Goal: Check status: Check status

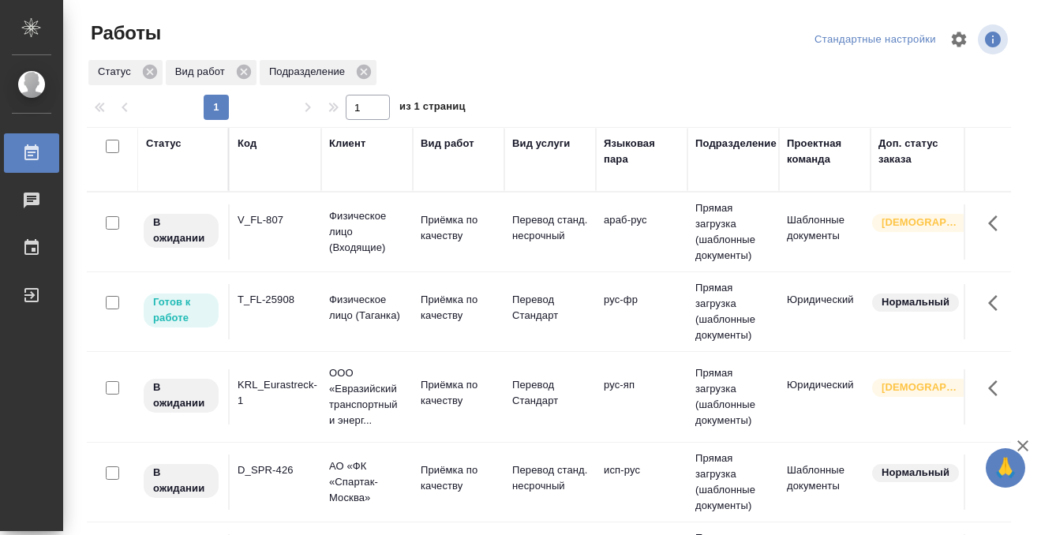
click at [255, 239] on td "V_FL-807" at bounding box center [276, 231] width 92 height 55
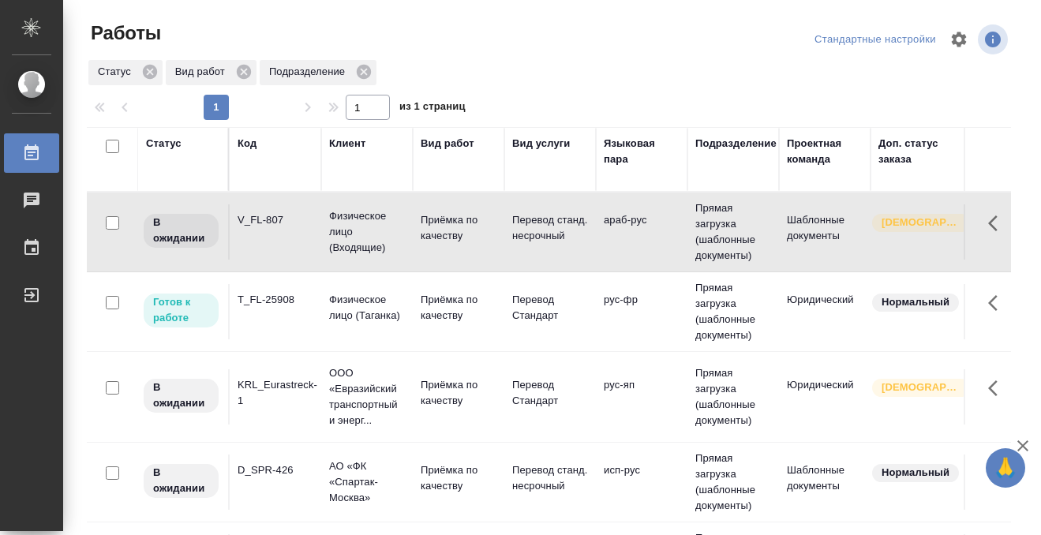
click at [282, 231] on td "V_FL-807" at bounding box center [276, 231] width 92 height 55
click at [337, 256] on p "Физическое лицо (Таганка)" at bounding box center [367, 231] width 76 height 47
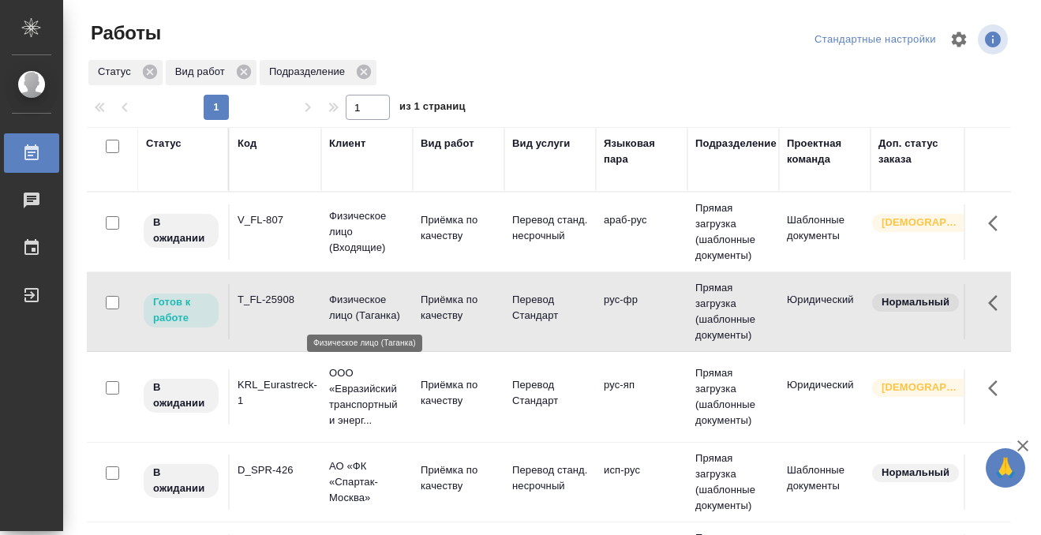
click at [337, 300] on p "Физическое лицо (Таганка)" at bounding box center [367, 308] width 76 height 32
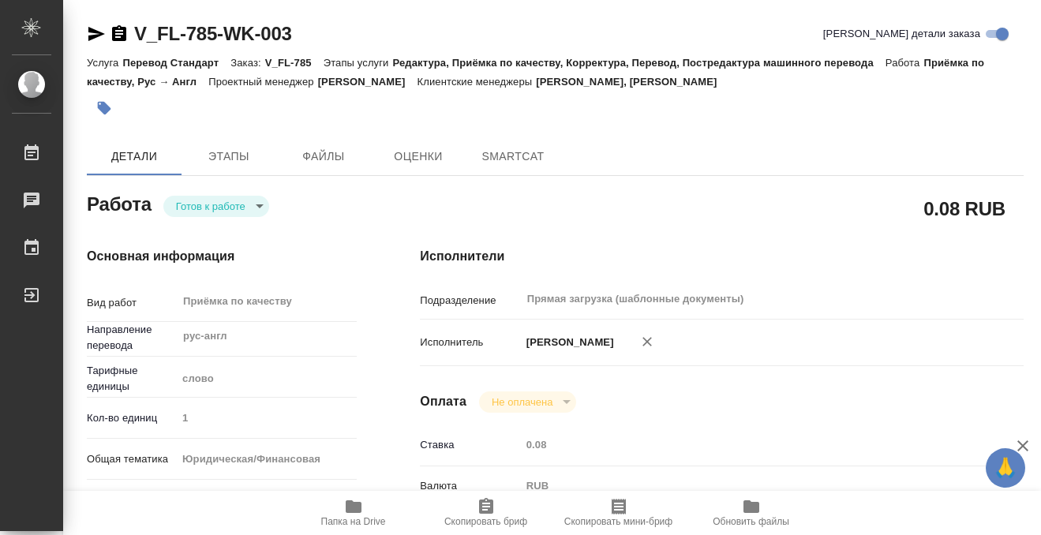
type textarea "x"
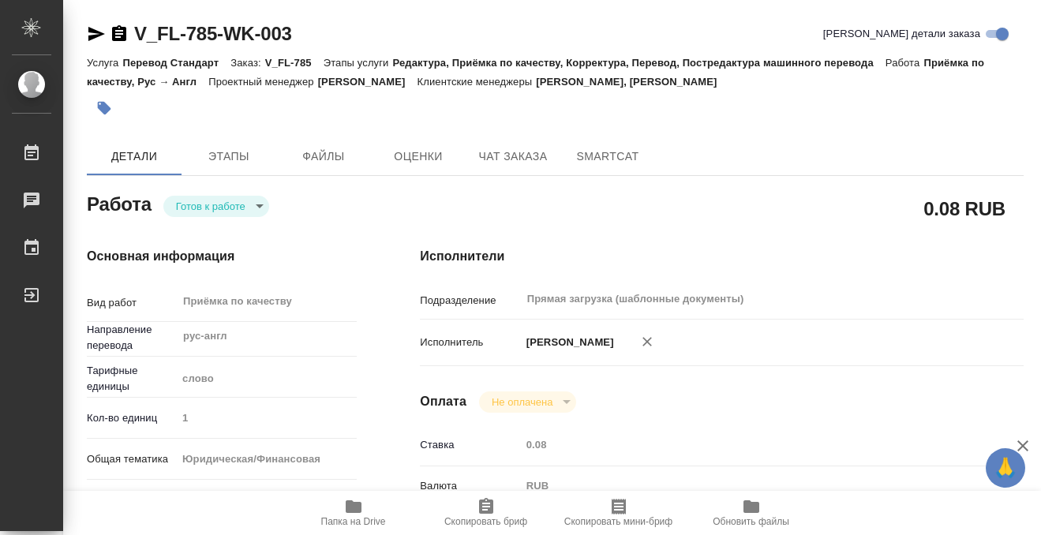
type textarea "x"
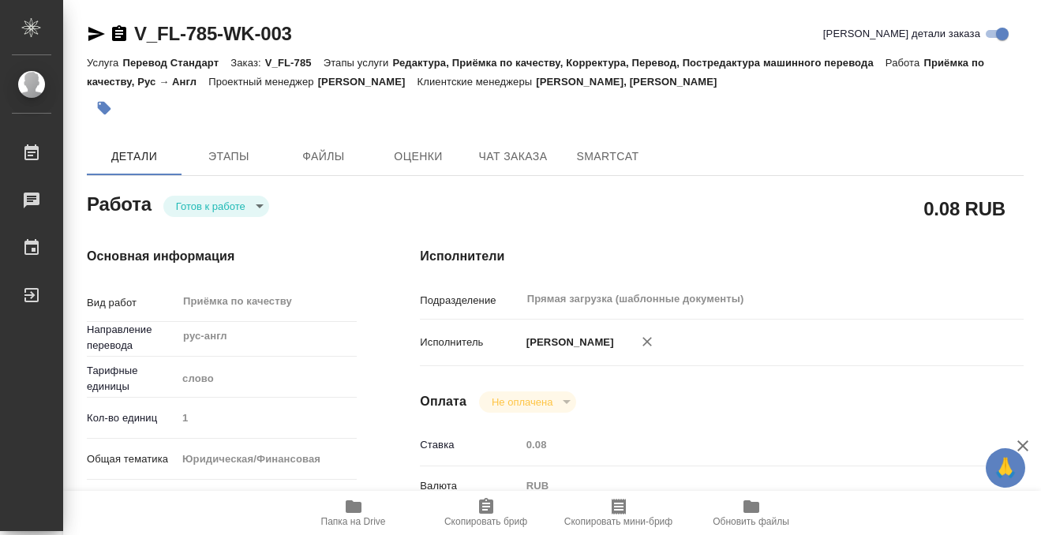
type textarea "x"
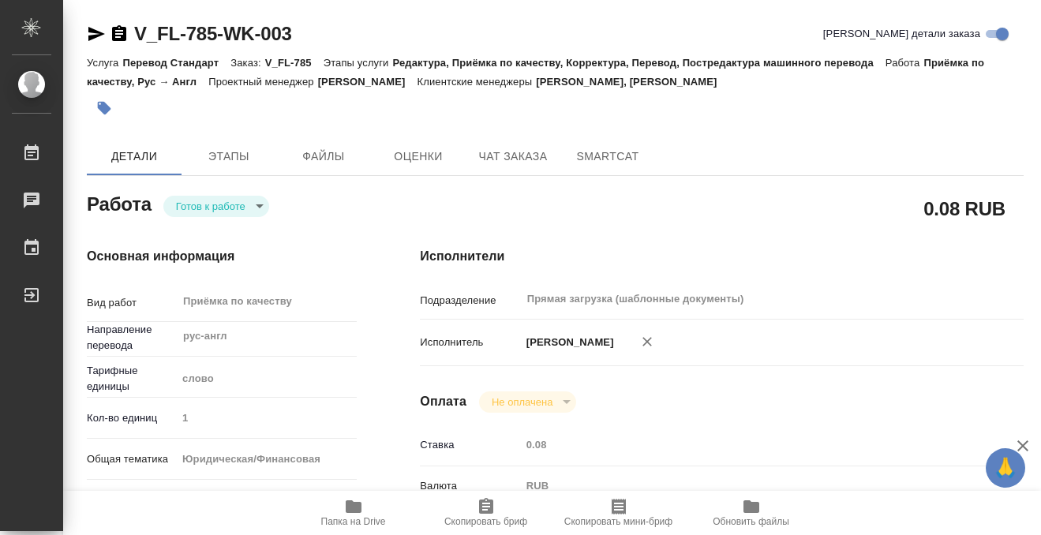
type textarea "x"
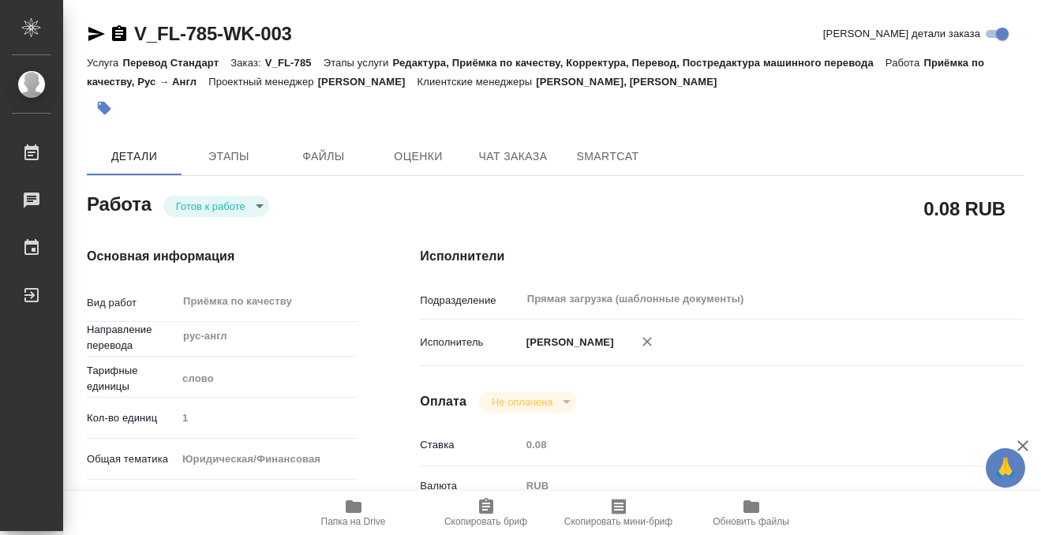
type textarea "x"
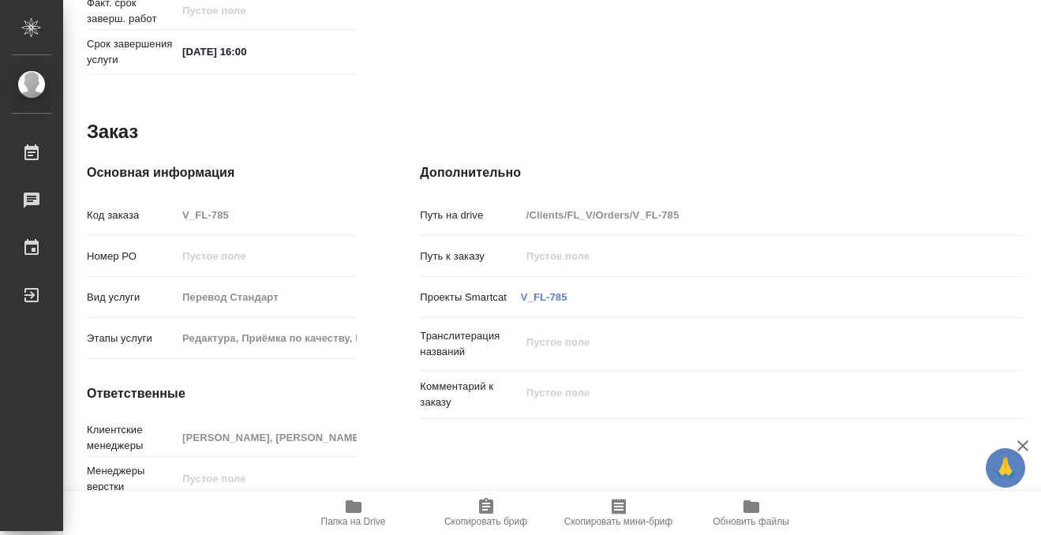
scroll to position [843, 0]
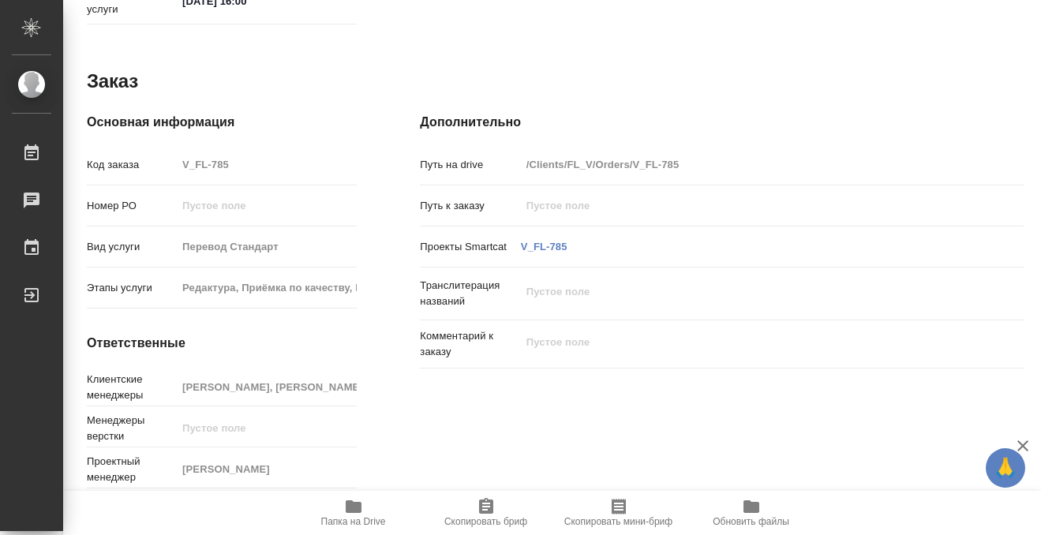
type textarea "x"
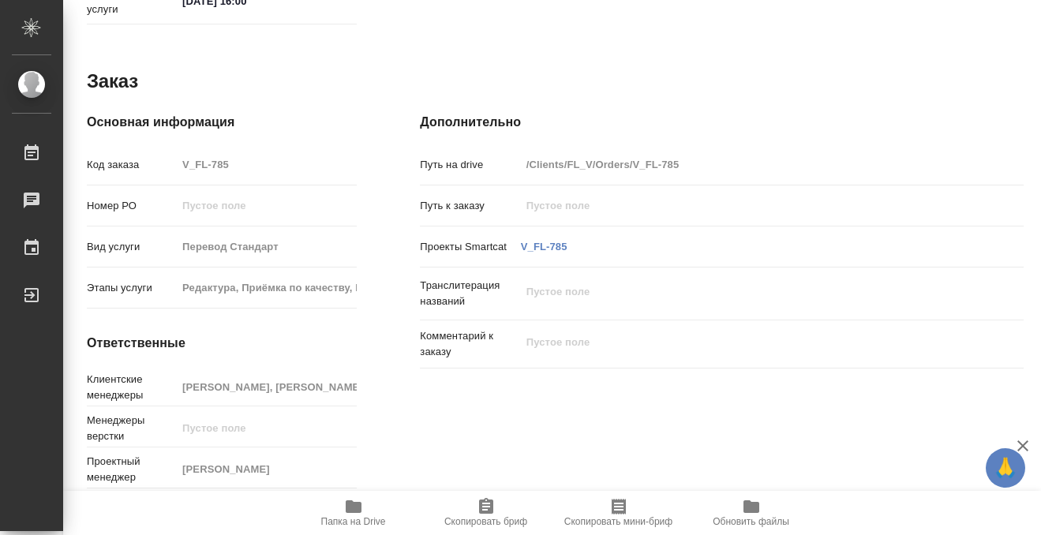
click at [349, 508] on icon "button" at bounding box center [354, 506] width 16 height 13
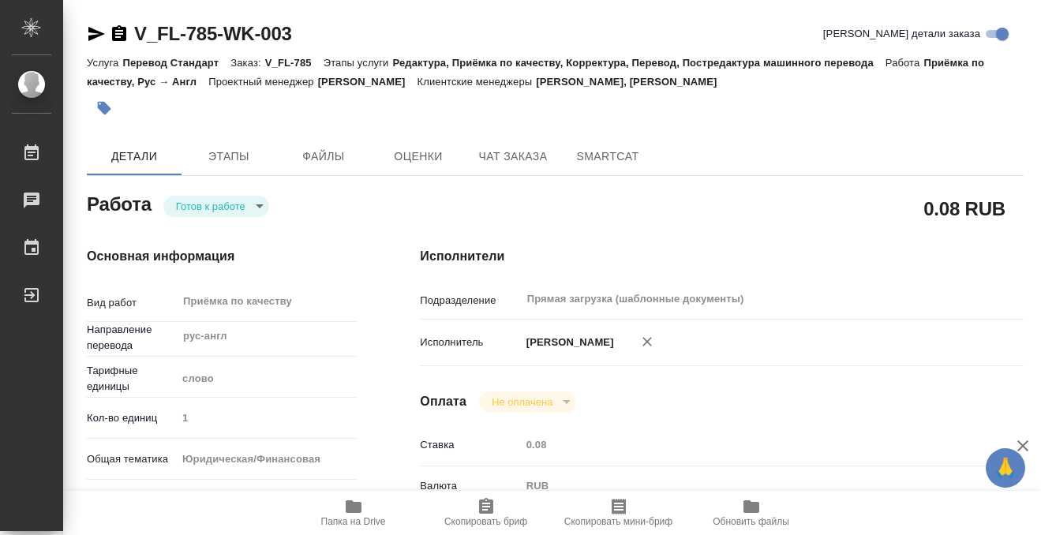
click at [97, 100] on icon "button" at bounding box center [104, 108] width 16 height 16
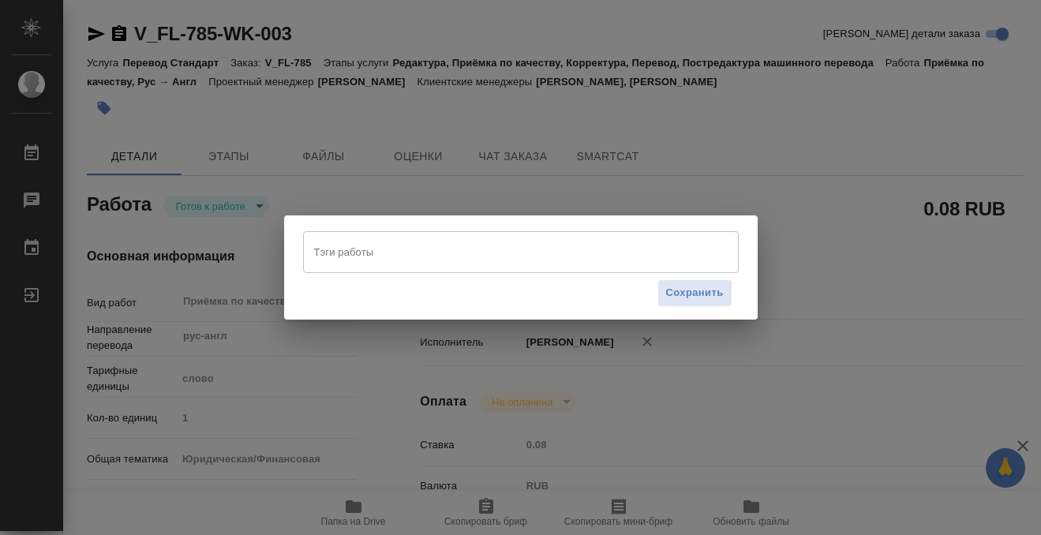
click at [383, 268] on div "Тэги работы" at bounding box center [520, 251] width 435 height 41
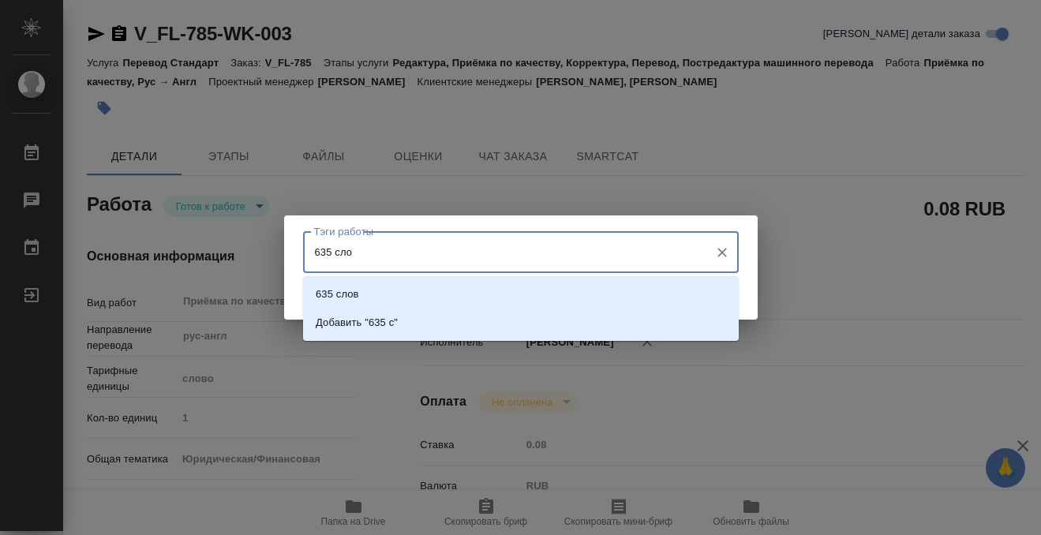
type input "635 слов"
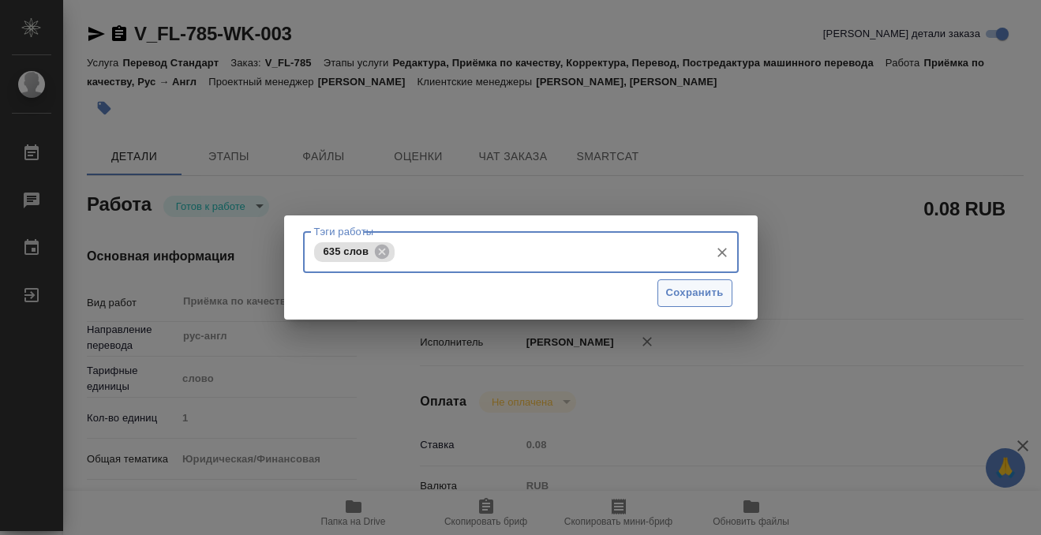
click at [703, 291] on span "Сохранить" at bounding box center [695, 293] width 58 height 18
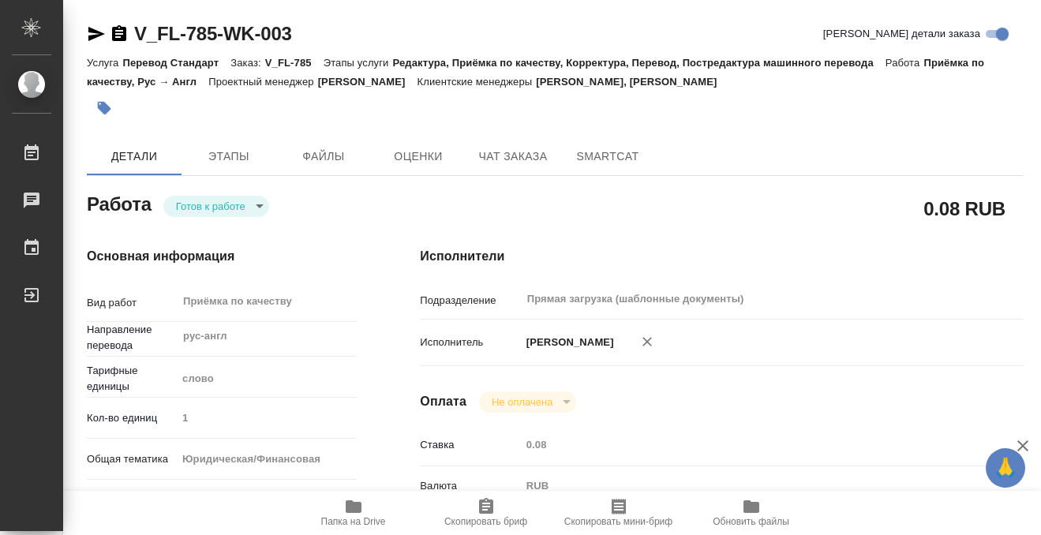
type input "readyForWork"
type textarea "Приёмка по качеству"
type textarea "x"
type input "рус-англ"
type input "5a8b1489cc6b4906c91bfd90"
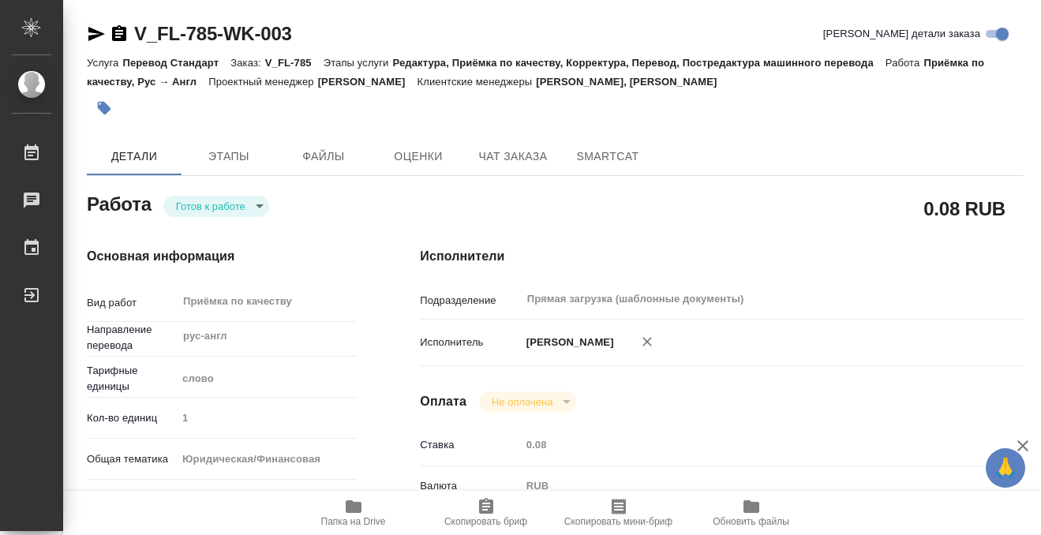
type input "1"
type input "yr-fn"
type input "5a8b8b956a9677013d343cfe"
checkbox input "true"
type input "14.08.2025 10:31"
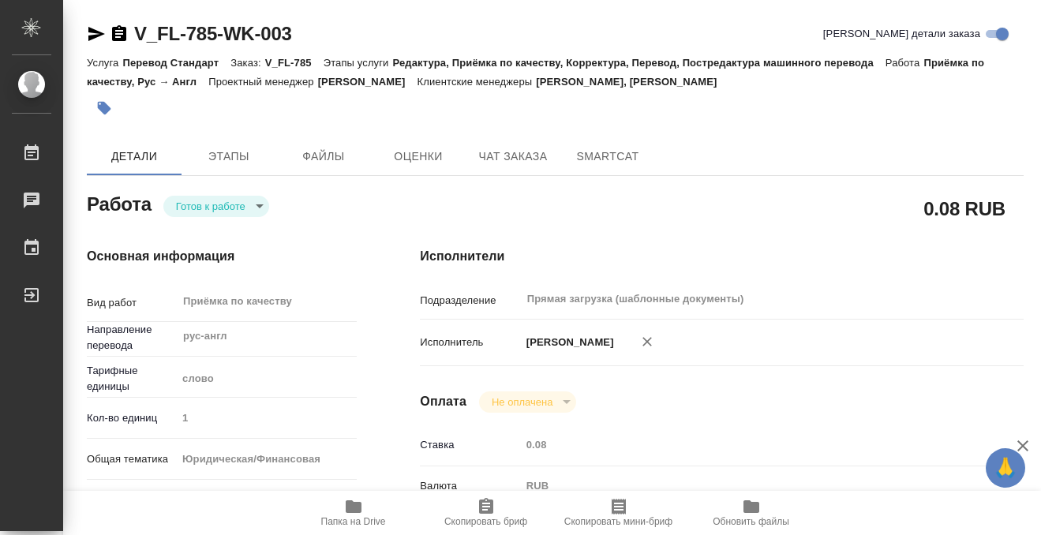
type input "20.08.2025 16:00"
type input "Прямая загрузка (шаблонные документы)"
type input "notPayed"
type input "0.08"
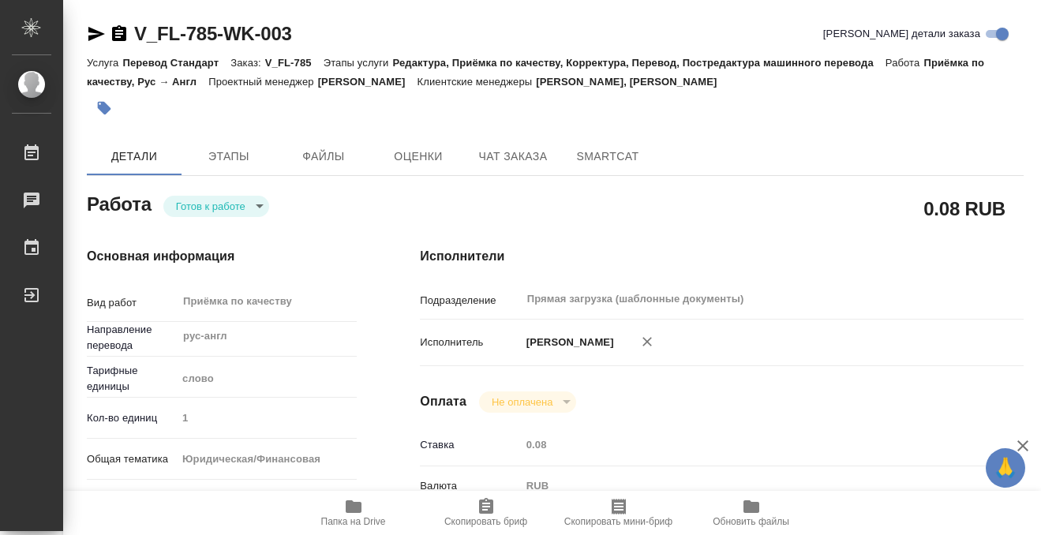
type input "RUB"
type input "[PERSON_NAME]"
type textarea "x"
type textarea "/Clients/FL_V/Orders/V_FL-785/Corrected/V_FL-785-WK-003"
type textarea "x"
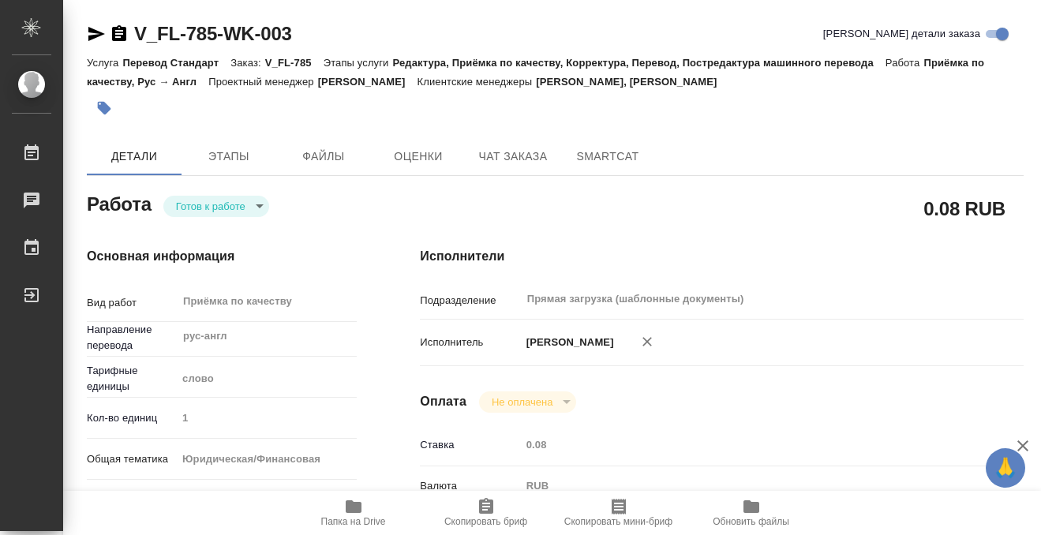
type input "V_FL-785"
type input "Перевод Стандарт"
type input "Редактура, Приёмка по качеству, Корректура, Перевод, Постредактура машинного пе…"
type input "Касымов Тимур, Веселова Юлия"
type input "/Clients/FL_V/Orders/V_FL-785"
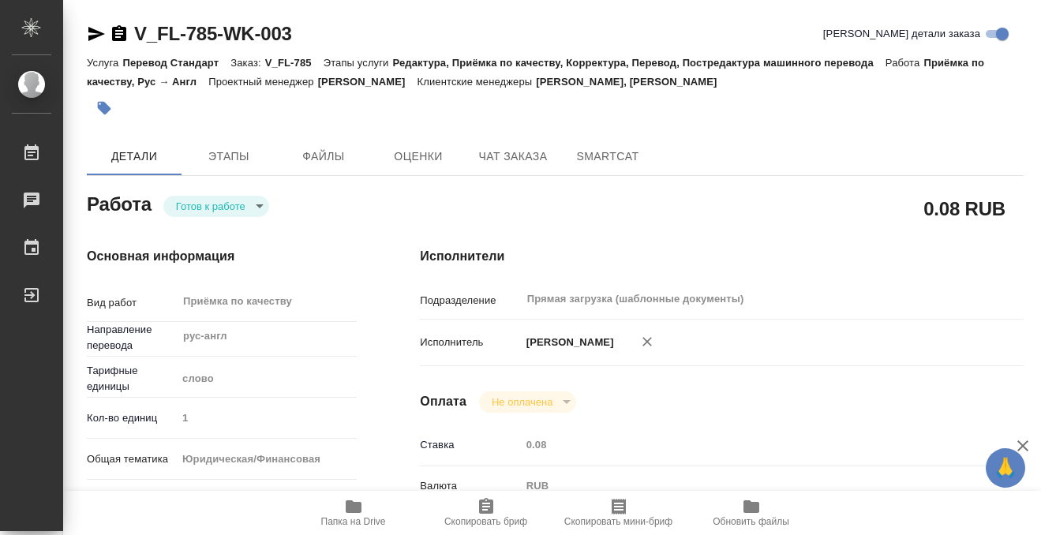
type textarea "x"
click at [228, 209] on body "🙏 .cls-1 fill:#fff; AWATERA Kobzeva Elizaveta Работы 0 Чаты График Выйти V_FL-7…" at bounding box center [520, 267] width 1041 height 535
type textarea "x"
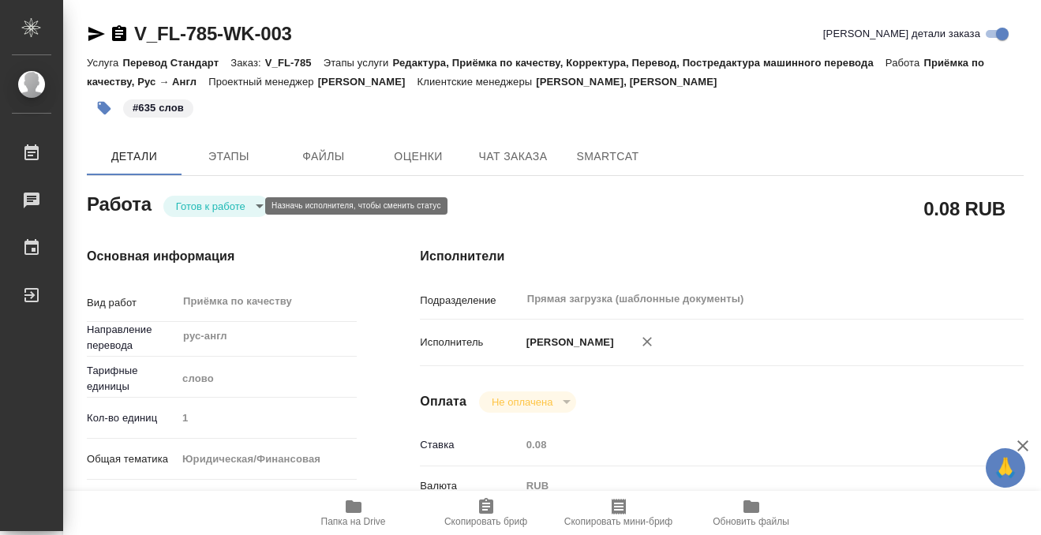
type textarea "x"
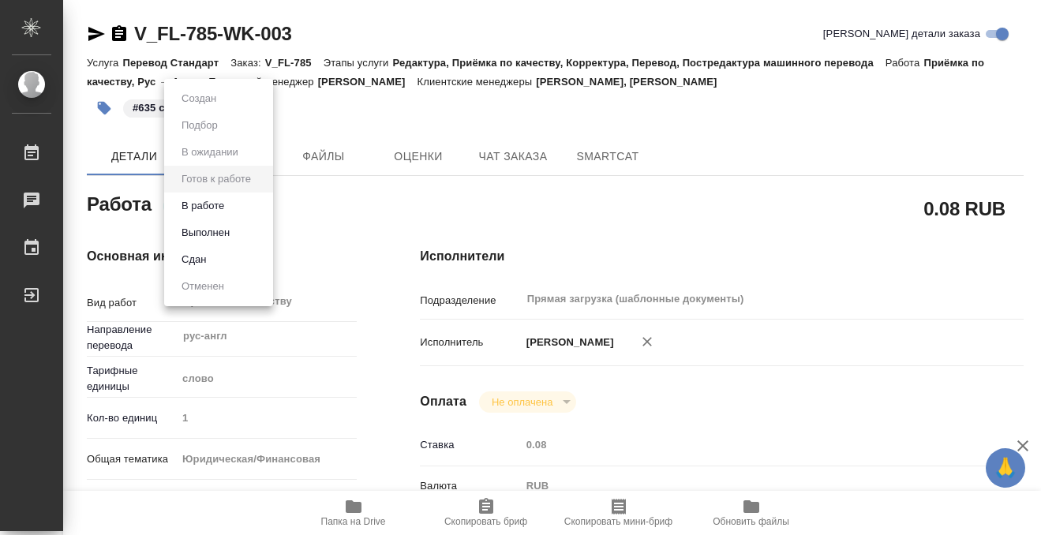
type textarea "x"
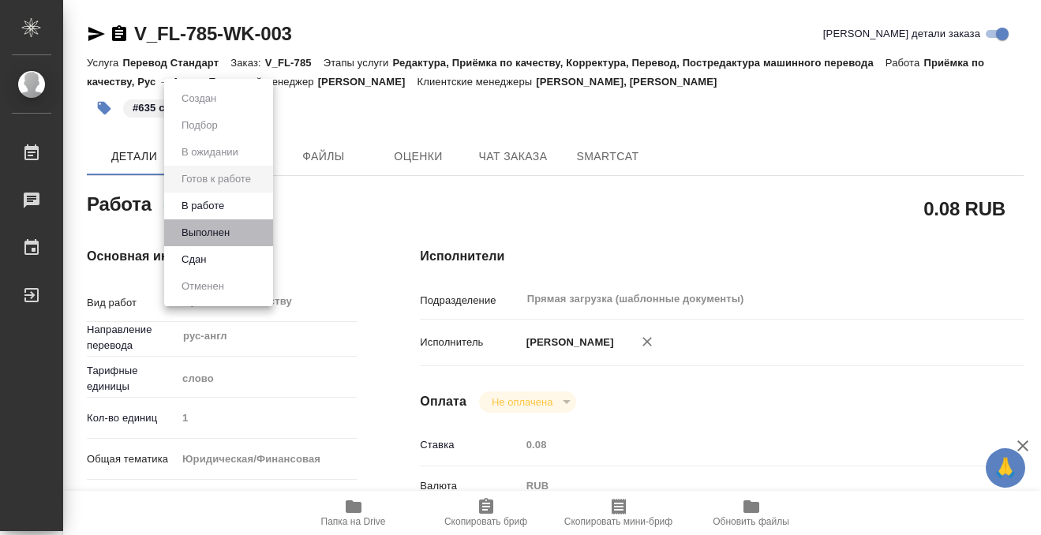
click at [245, 235] on li "Выполнен" at bounding box center [218, 232] width 109 height 27
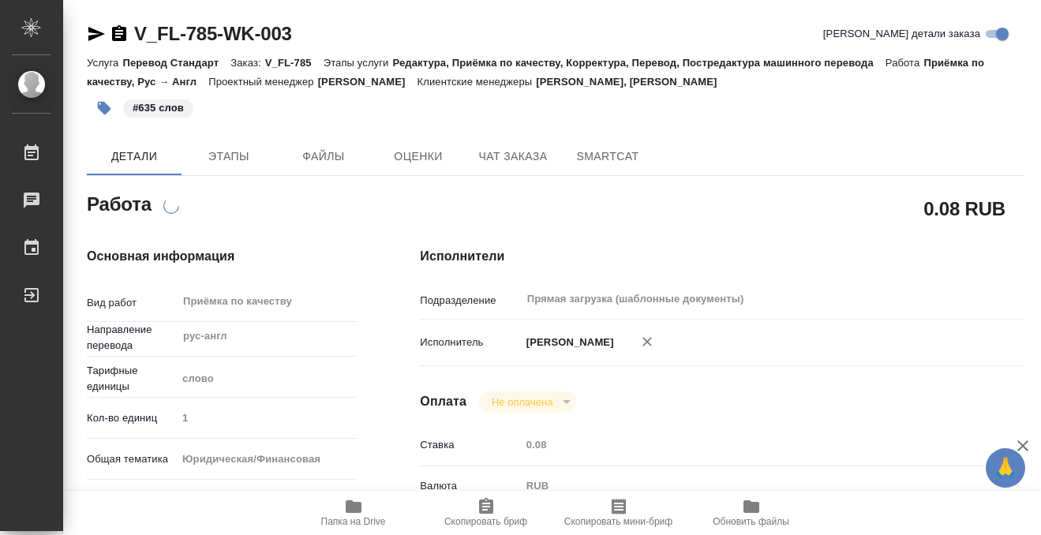
type textarea "x"
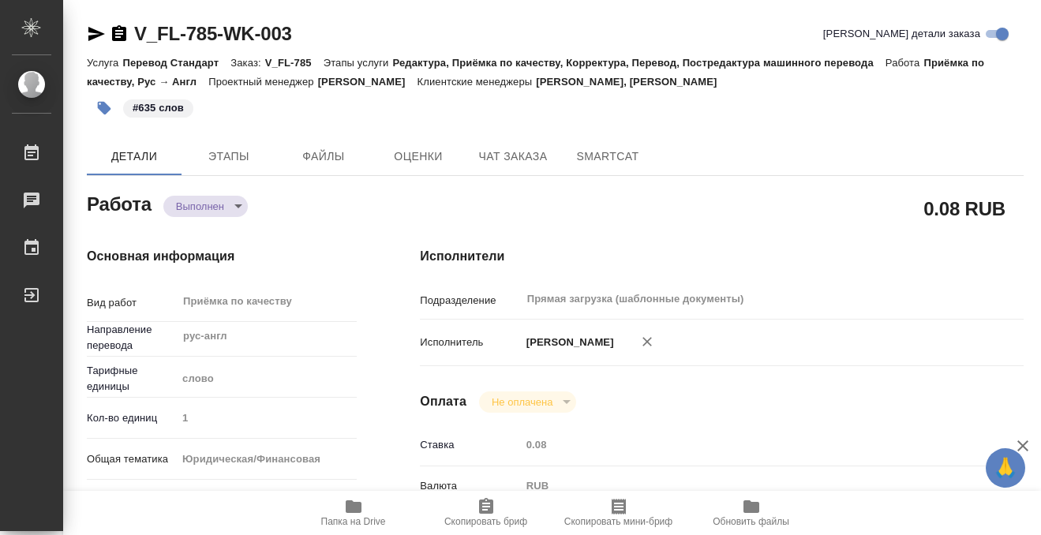
type textarea "x"
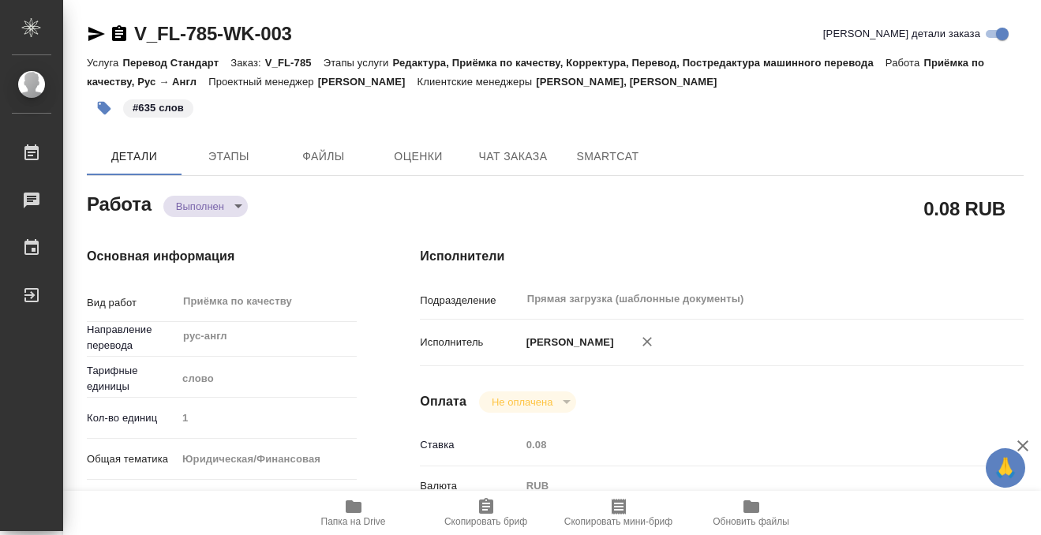
type textarea "x"
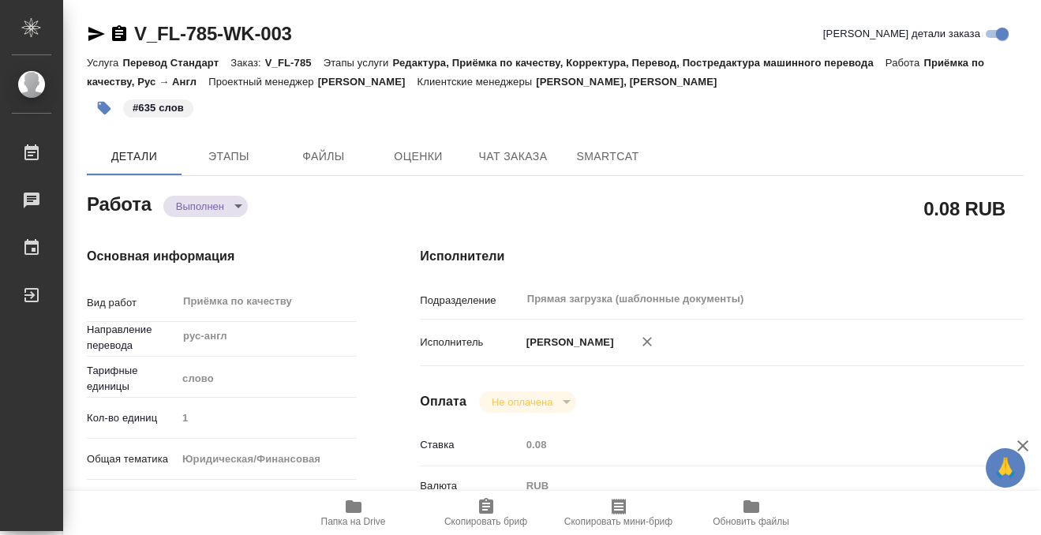
type textarea "x"
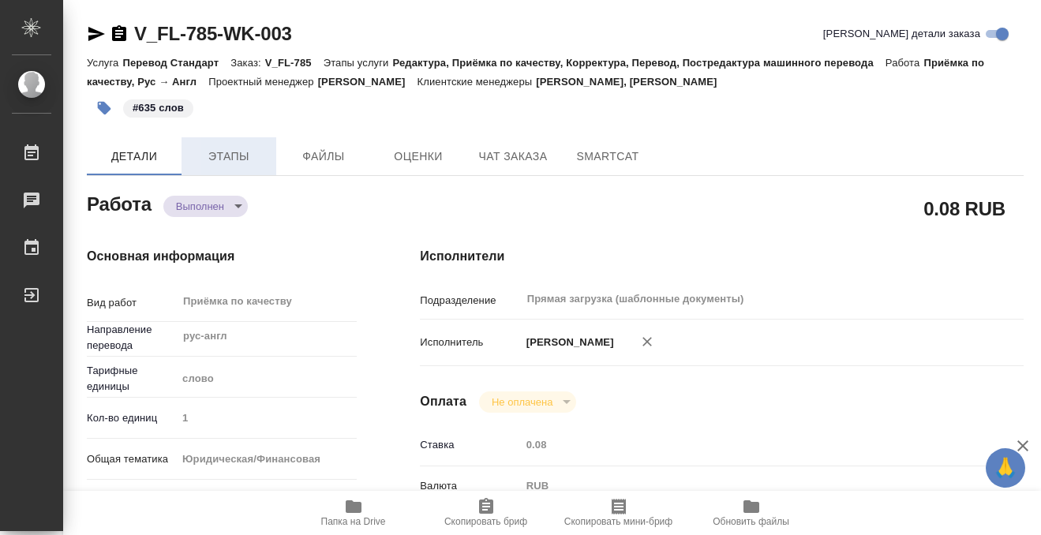
click at [222, 159] on span "Этапы" at bounding box center [229, 157] width 76 height 20
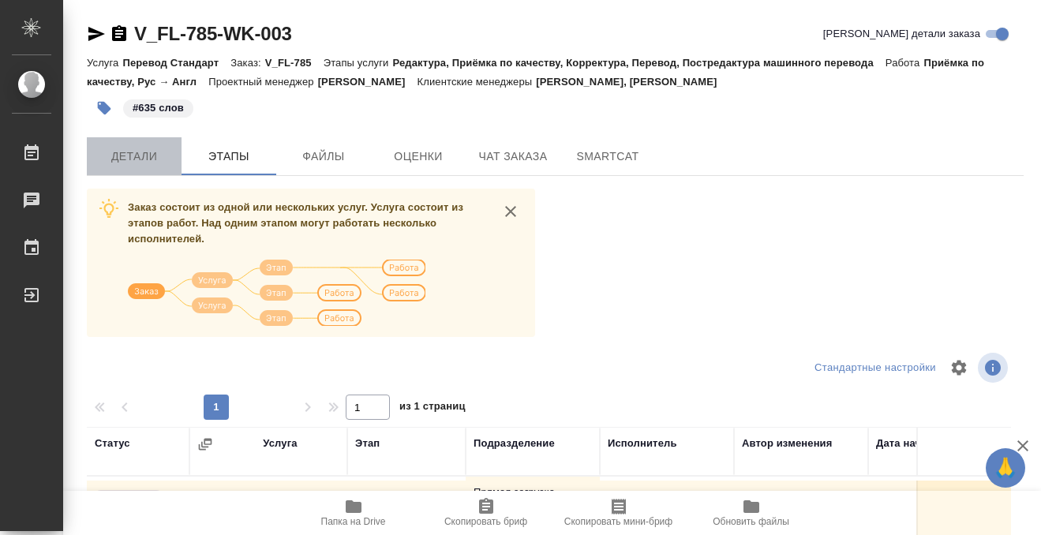
click at [135, 157] on span "Детали" at bounding box center [134, 157] width 76 height 20
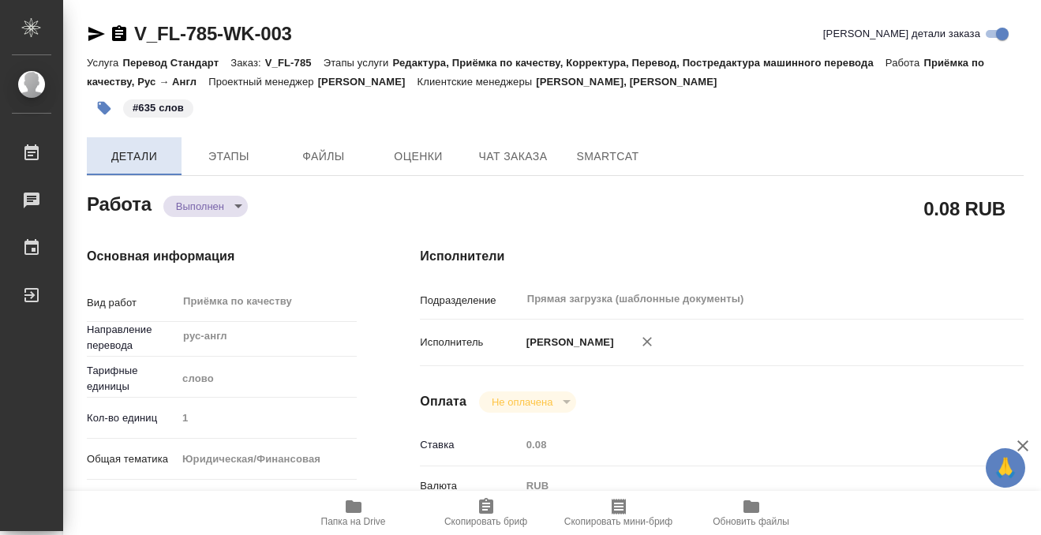
type textarea "x"
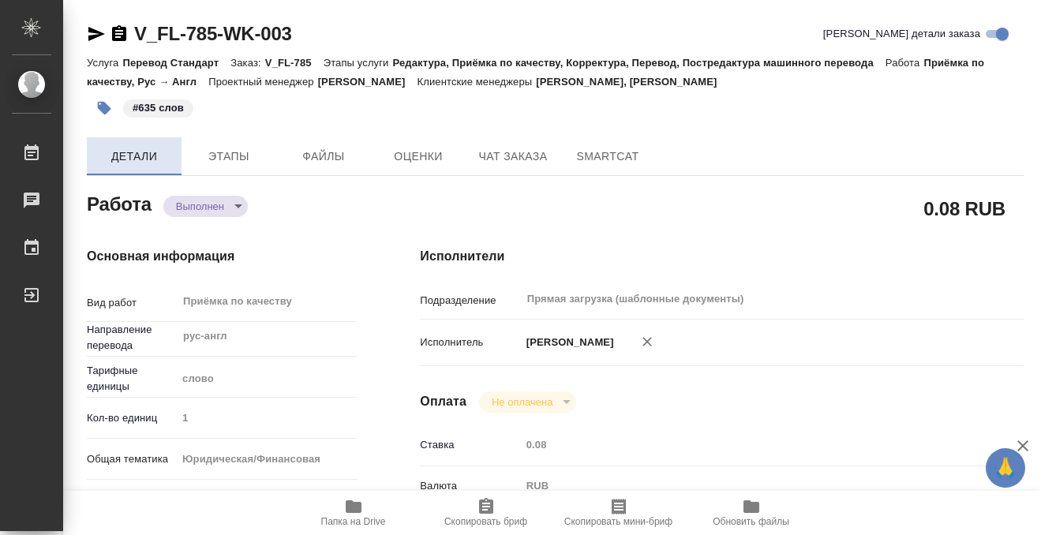
type textarea "x"
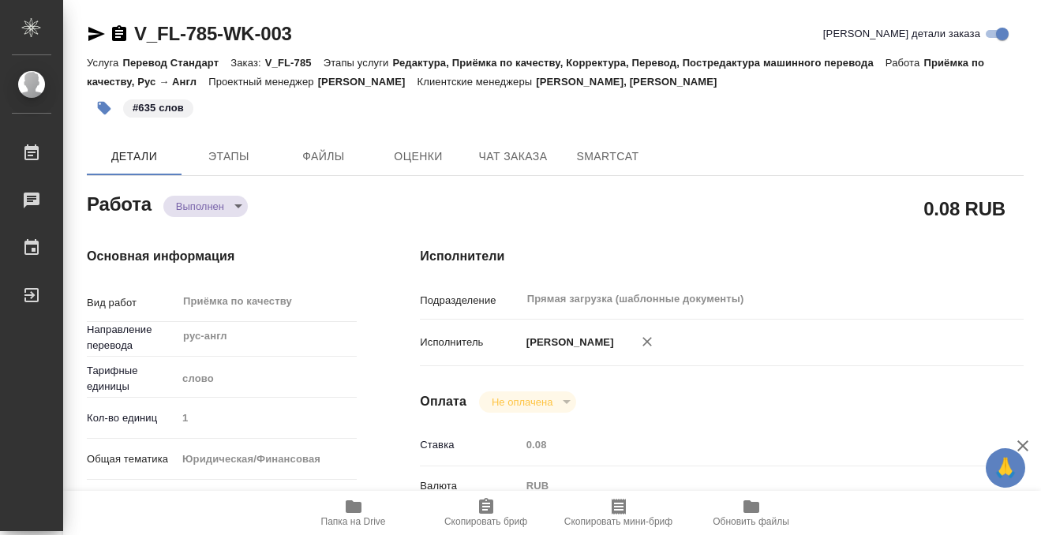
type textarea "x"
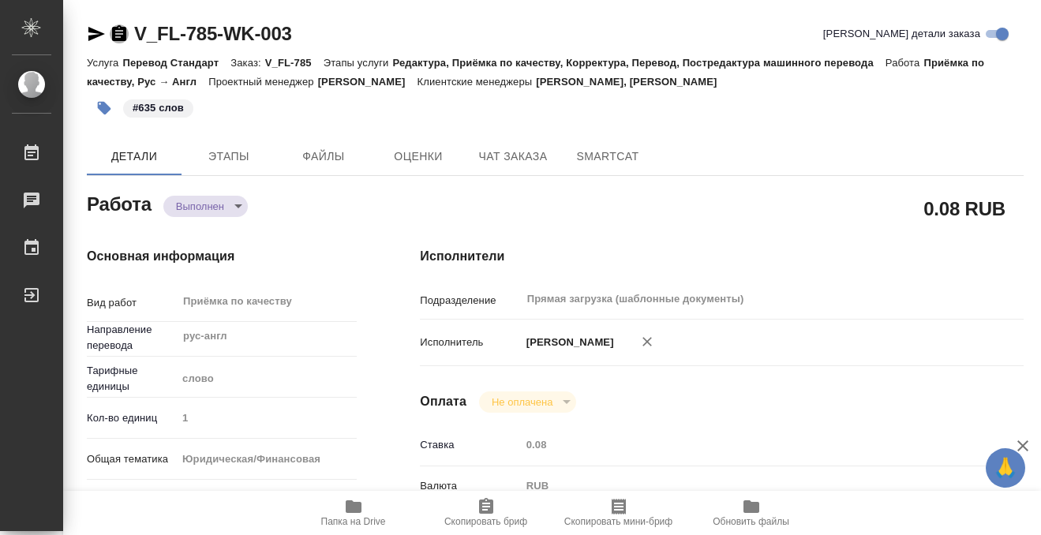
click at [121, 27] on icon "button" at bounding box center [119, 33] width 14 height 16
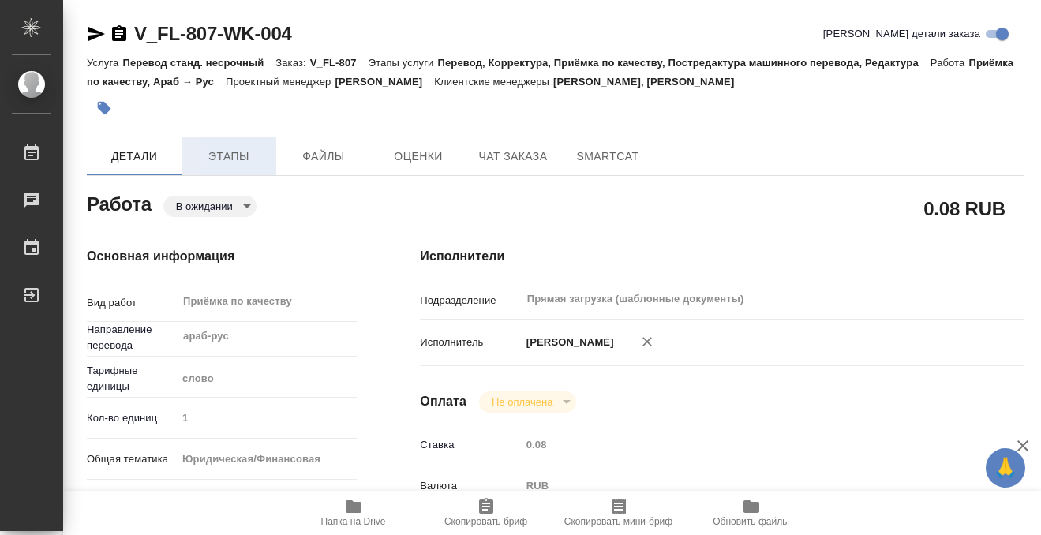
click at [222, 165] on span "Этапы" at bounding box center [229, 157] width 76 height 20
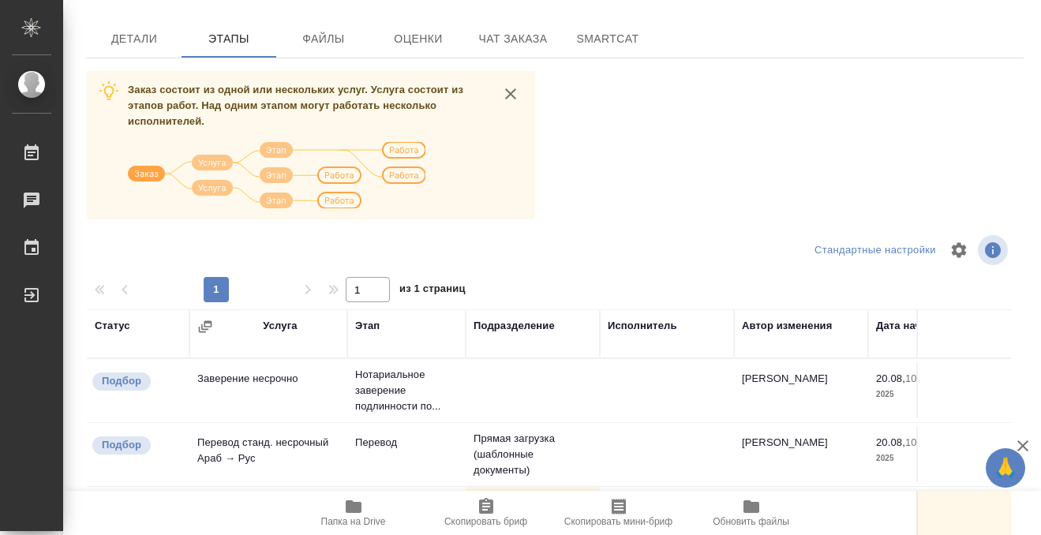
scroll to position [287, 0]
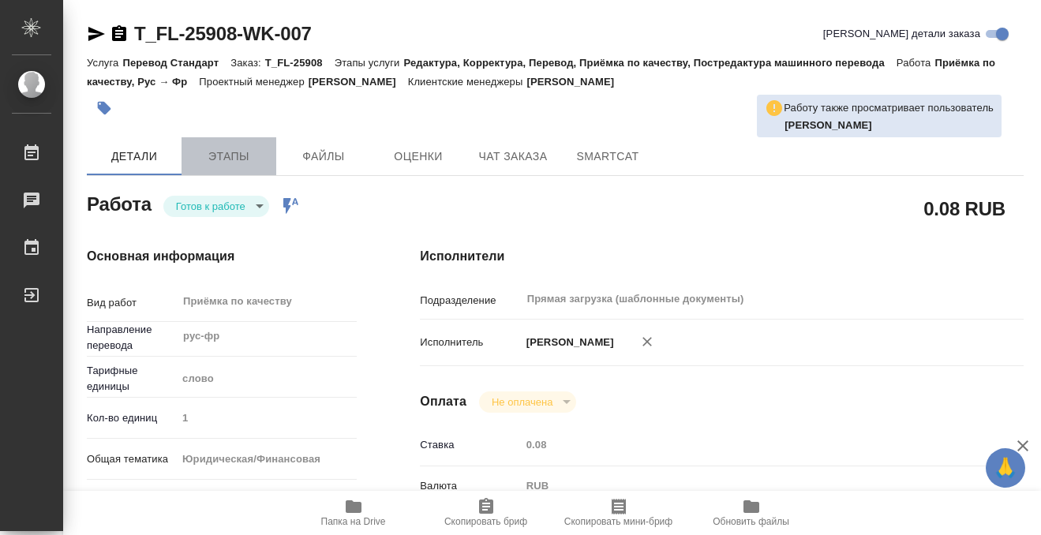
click at [230, 171] on button "Этапы" at bounding box center [228, 156] width 95 height 38
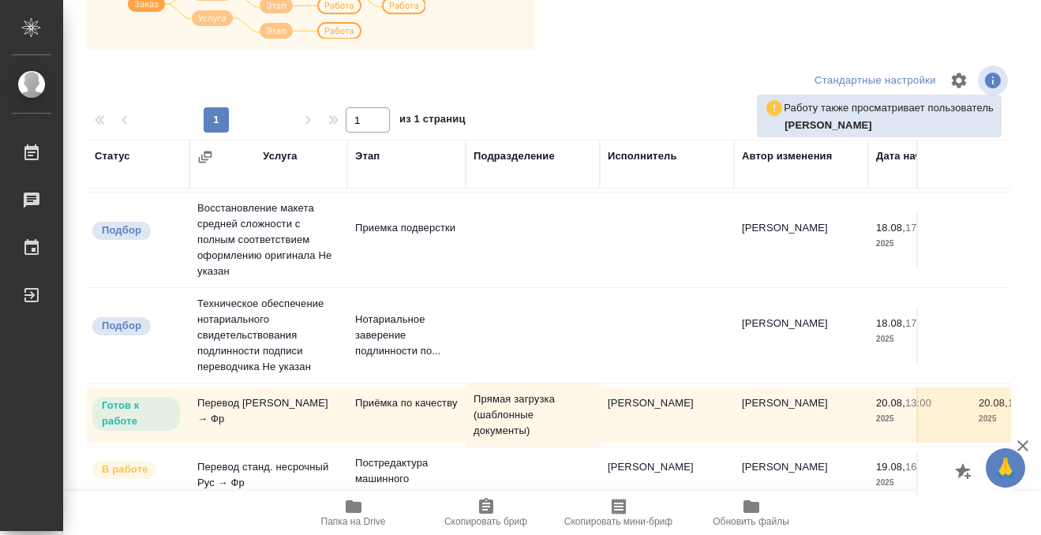
scroll to position [268, 0]
